Goal: Task Accomplishment & Management: Manage account settings

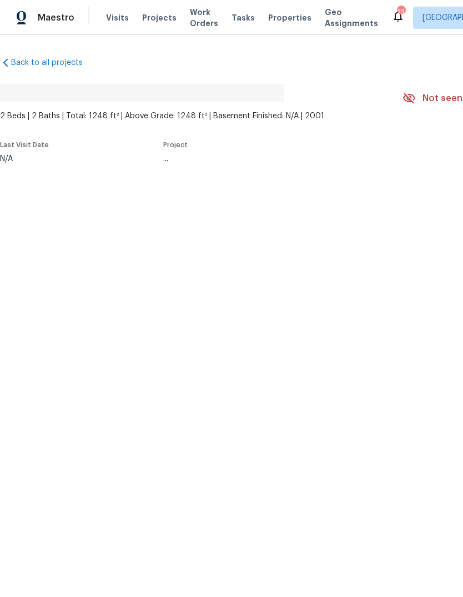
click at [106, 17] on span "Visits" at bounding box center [117, 17] width 23 height 11
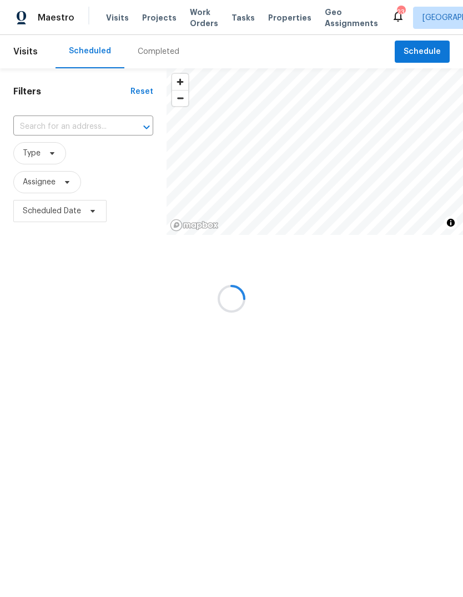
click at [37, 127] on div at bounding box center [231, 298] width 463 height 597
click at [31, 126] on div at bounding box center [231, 298] width 463 height 597
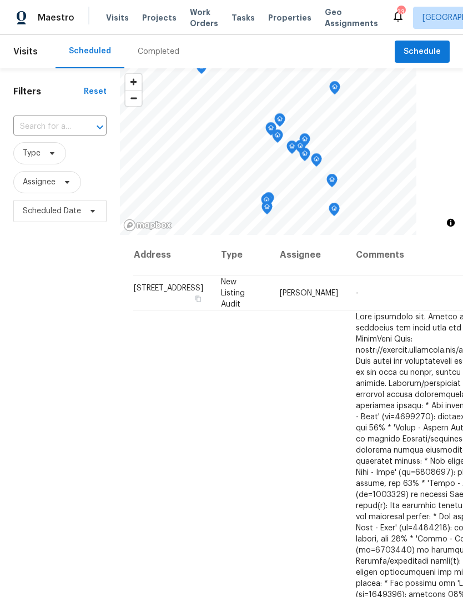
click at [32, 129] on input "text" at bounding box center [44, 126] width 62 height 17
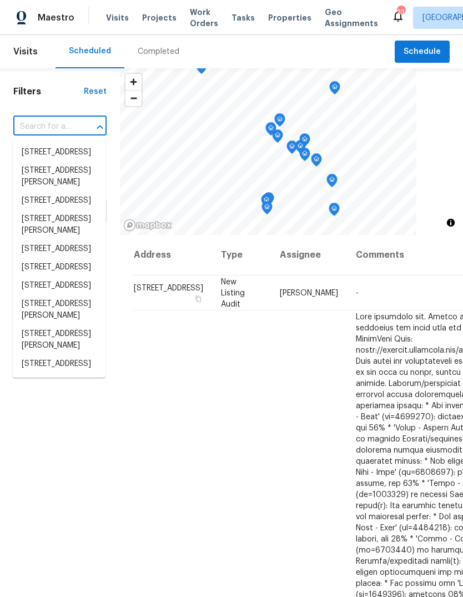
click at [33, 122] on input "text" at bounding box center [44, 126] width 62 height 17
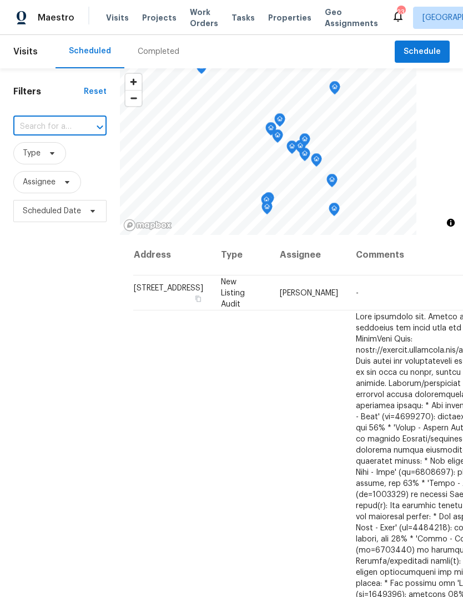
paste input "[STREET_ADDRESS][PERSON_NAME]"
type input "[STREET_ADDRESS][PERSON_NAME]"
click at [36, 165] on li "[STREET_ADDRESS][PERSON_NAME]" at bounding box center [59, 158] width 93 height 30
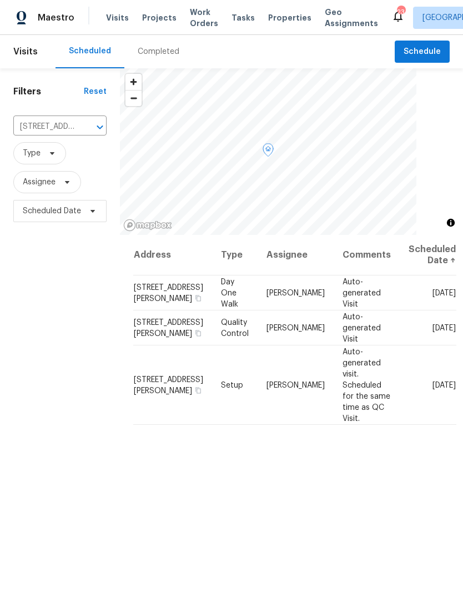
click at [0, 0] on icon at bounding box center [0, 0] width 0 height 0
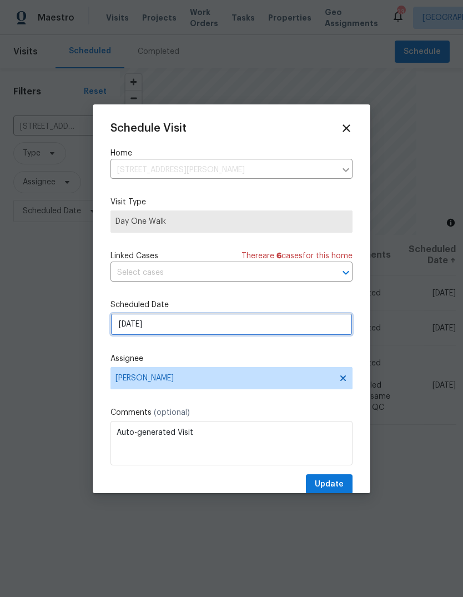
click at [258, 329] on input "[DATE]" at bounding box center [231, 324] width 242 height 22
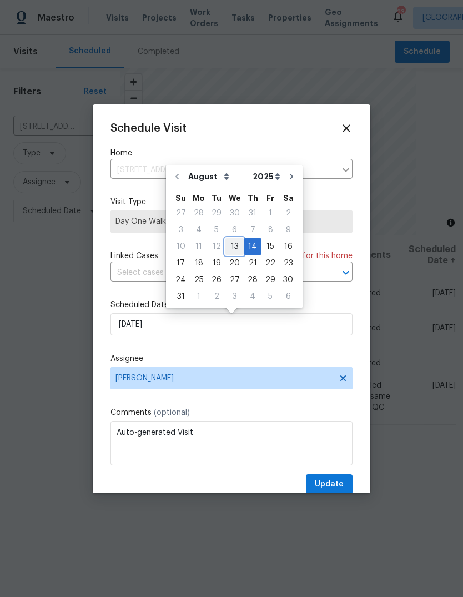
click at [236, 242] on div "13" at bounding box center [234, 247] width 18 height 16
type input "[DATE]"
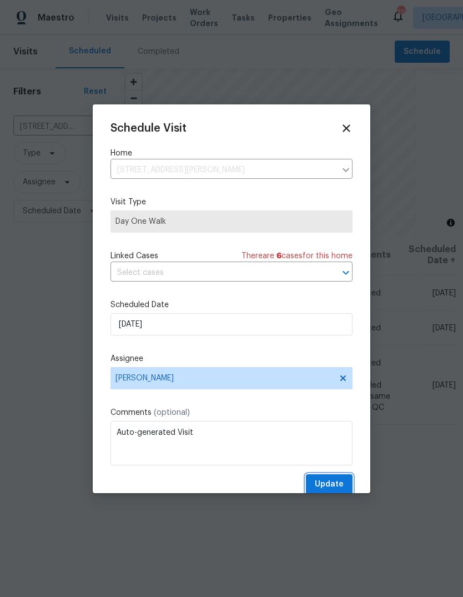
click at [335, 482] on span "Update" at bounding box center [329, 484] width 29 height 14
